Goal: Navigation & Orientation: Find specific page/section

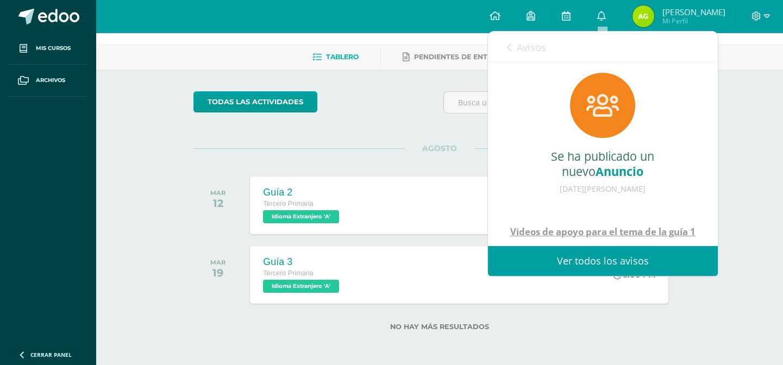
scroll to position [400, 0]
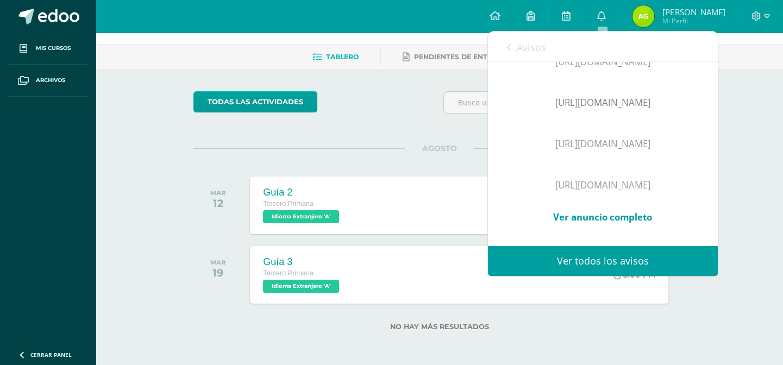
click at [510, 46] on icon at bounding box center [509, 47] width 4 height 9
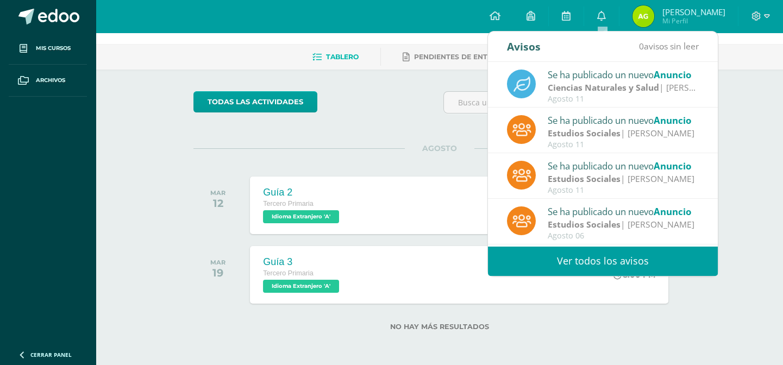
click at [631, 177] on div "Estudios Sociales | Sandra" at bounding box center [623, 179] width 151 height 13
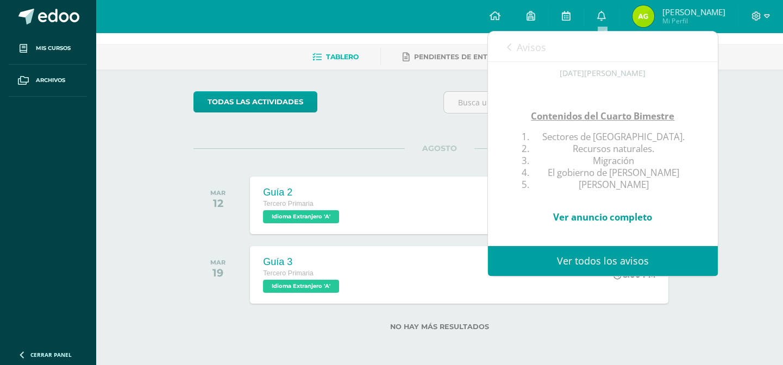
click at [506, 44] on div "Avisos 0 avisos sin leer Avisos" at bounding box center [603, 47] width 230 height 30
click at [509, 47] on icon at bounding box center [509, 47] width 4 height 9
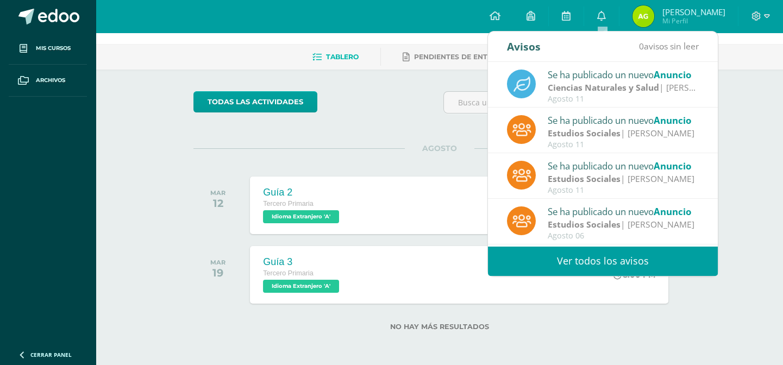
click at [573, 120] on div "Se ha publicado un nuevo Anuncio" at bounding box center [623, 120] width 151 height 14
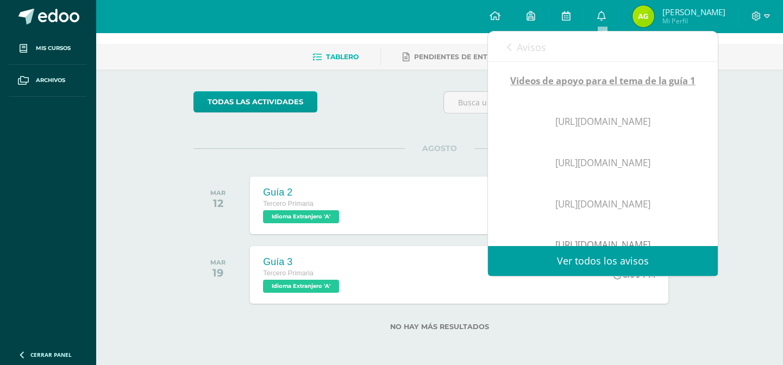
click at [511, 45] on link "Avisos" at bounding box center [526, 47] width 39 height 31
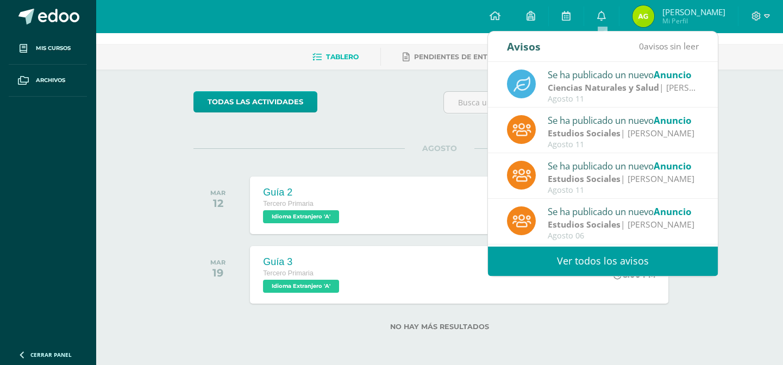
click at [571, 88] on strong "Ciencias Naturales y Salud" at bounding box center [603, 88] width 111 height 12
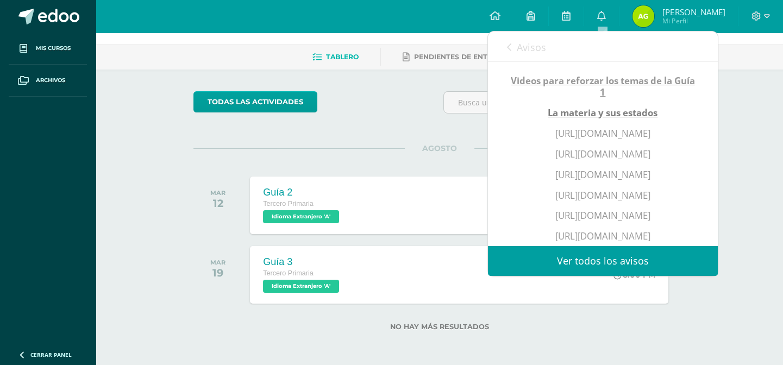
click at [507, 43] on icon at bounding box center [509, 47] width 4 height 9
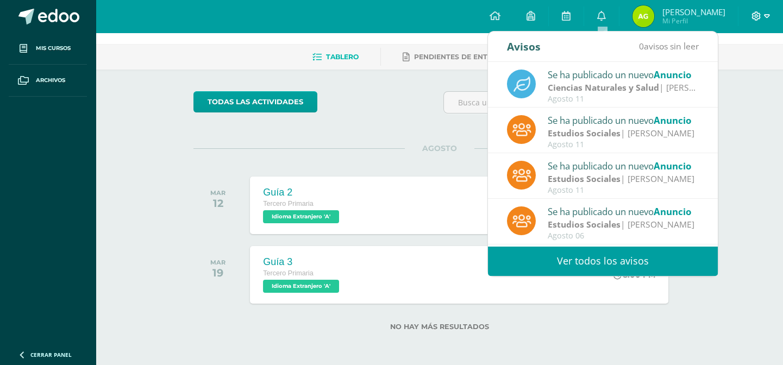
click at [766, 16] on icon at bounding box center [767, 16] width 6 height 10
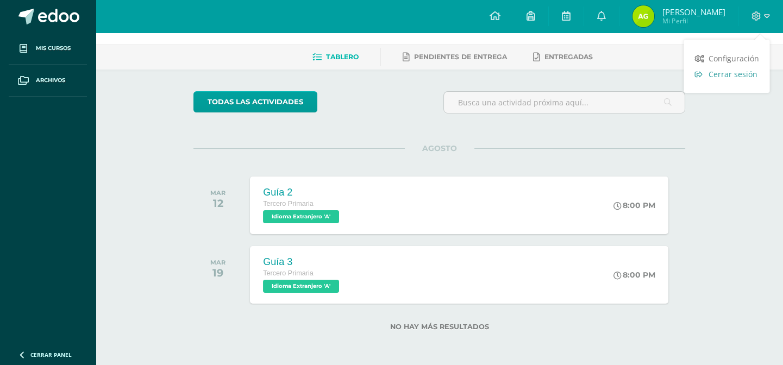
click at [750, 73] on span "Cerrar sesión" at bounding box center [732, 74] width 49 height 10
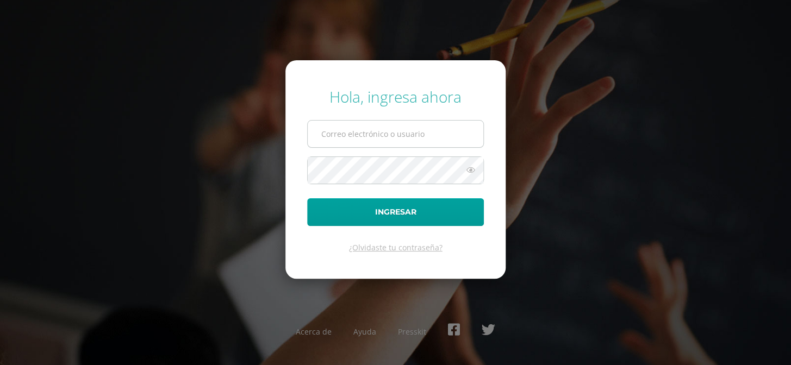
type input "COS01006@osoriosandoval.edu.gt"
click at [454, 134] on input "COS01006@osoriosandoval.edu.gt" at bounding box center [396, 134] width 176 height 27
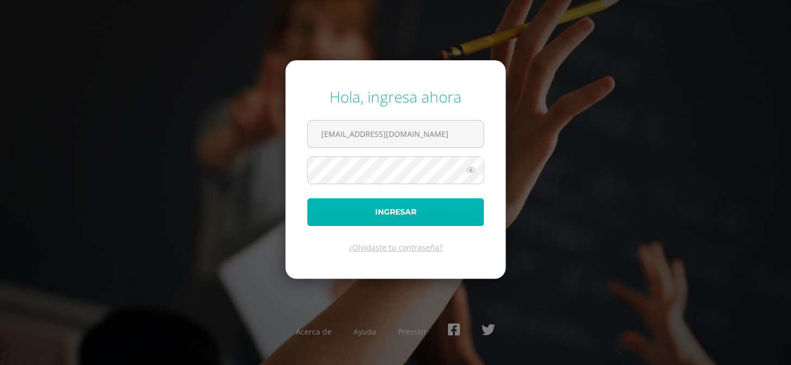
click at [401, 205] on button "Ingresar" at bounding box center [395, 212] width 177 height 28
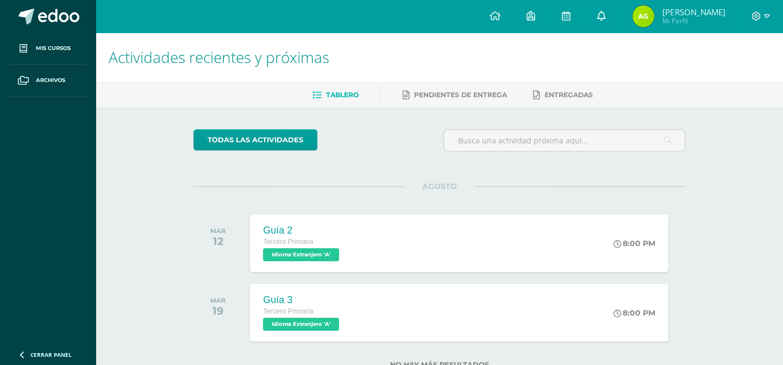
click at [601, 25] on link at bounding box center [601, 16] width 35 height 33
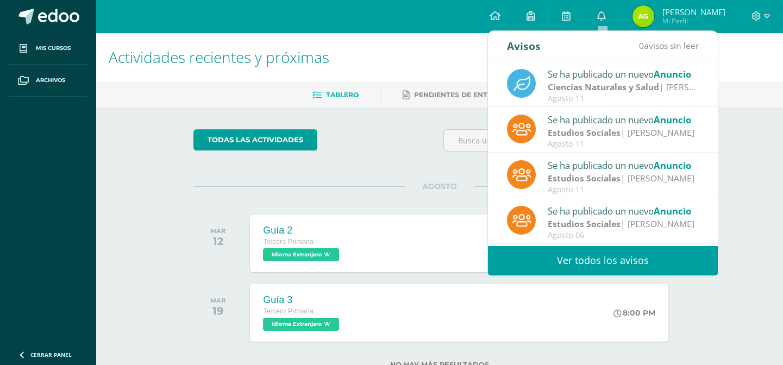
click at [741, 69] on h1 "Actividades recientes y próximas" at bounding box center [439, 57] width 661 height 49
